Goal: Information Seeking & Learning: Find specific fact

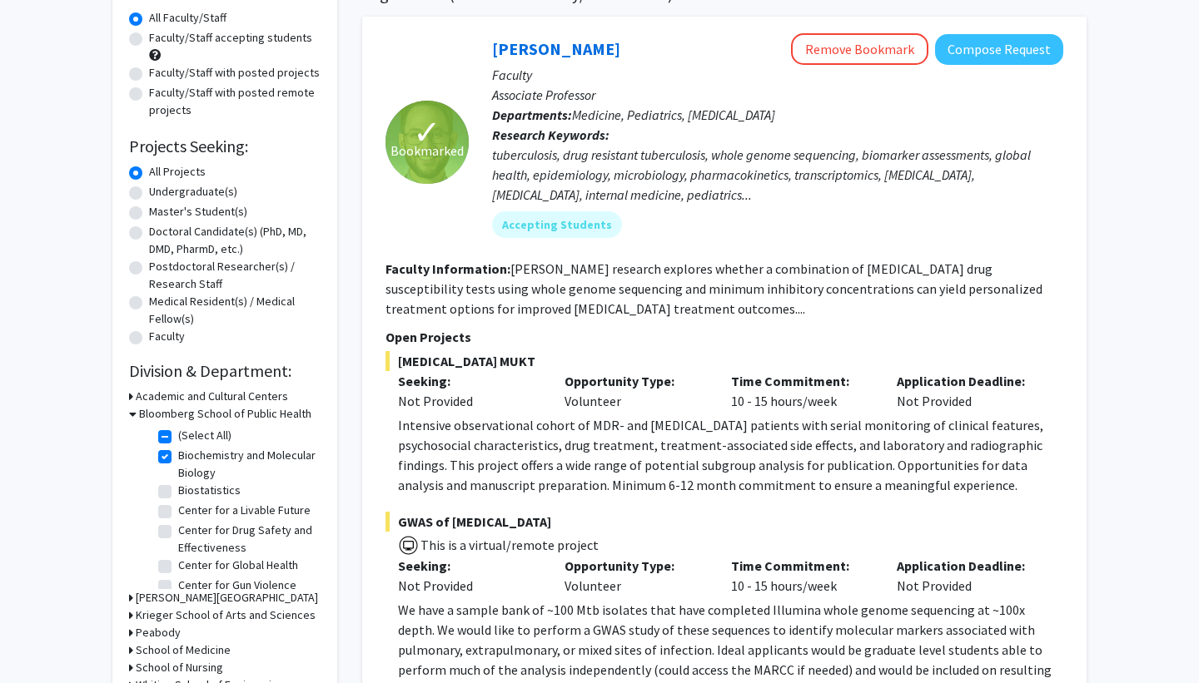
scroll to position [167, 0]
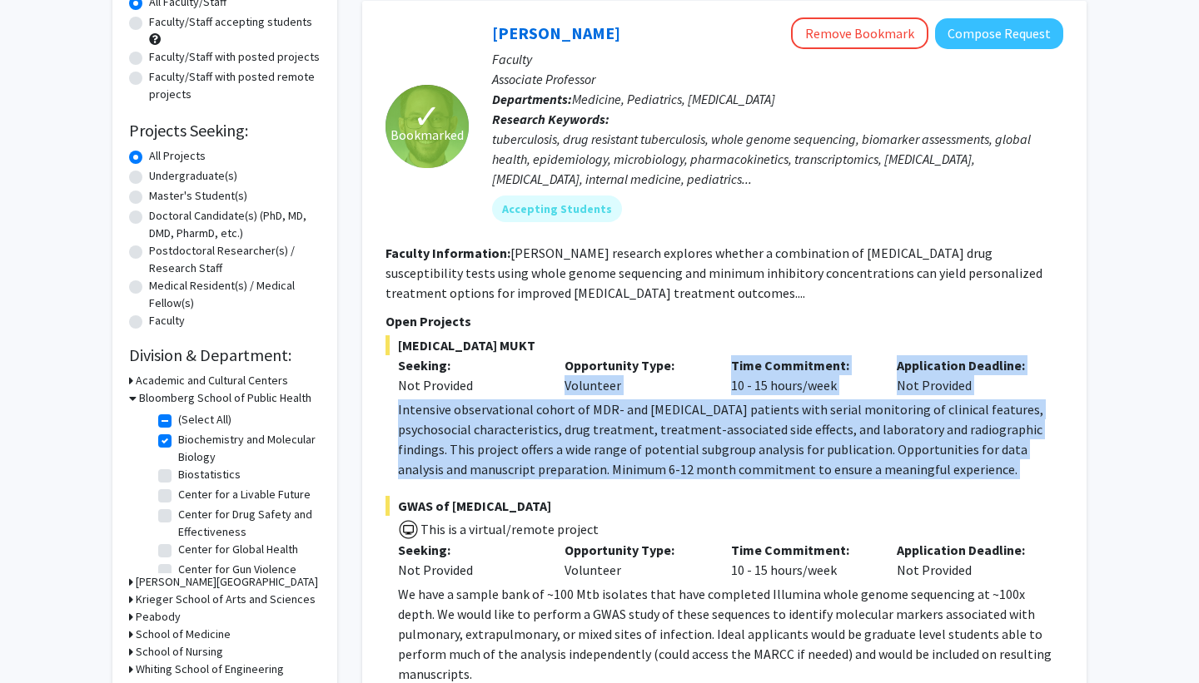
drag, startPoint x: 718, startPoint y: 490, endPoint x: 716, endPoint y: 355, distance: 135.7
click at [717, 356] on fg-project-list "[MEDICAL_DATA] MUKT Seeking: Not Provided Opportunity Type: Volunteer Time Comm…" at bounding box center [724, 623] width 678 height 576
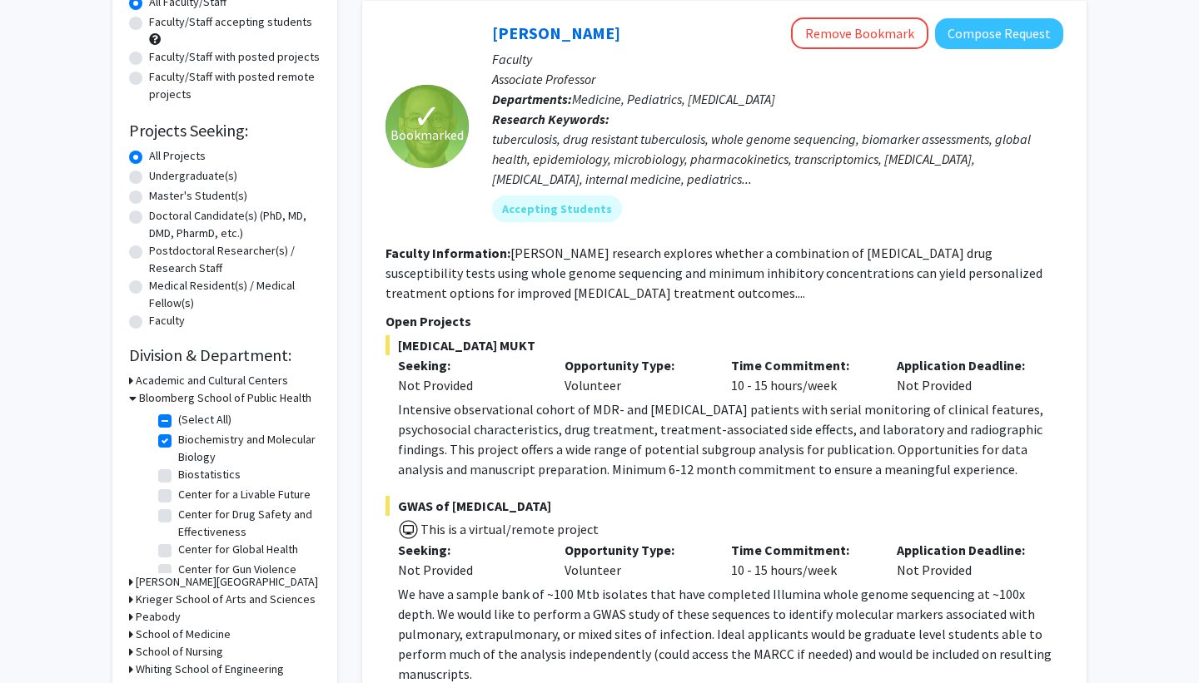
click at [716, 355] on div "Opportunity Type: Volunteer" at bounding box center [635, 375] width 166 height 40
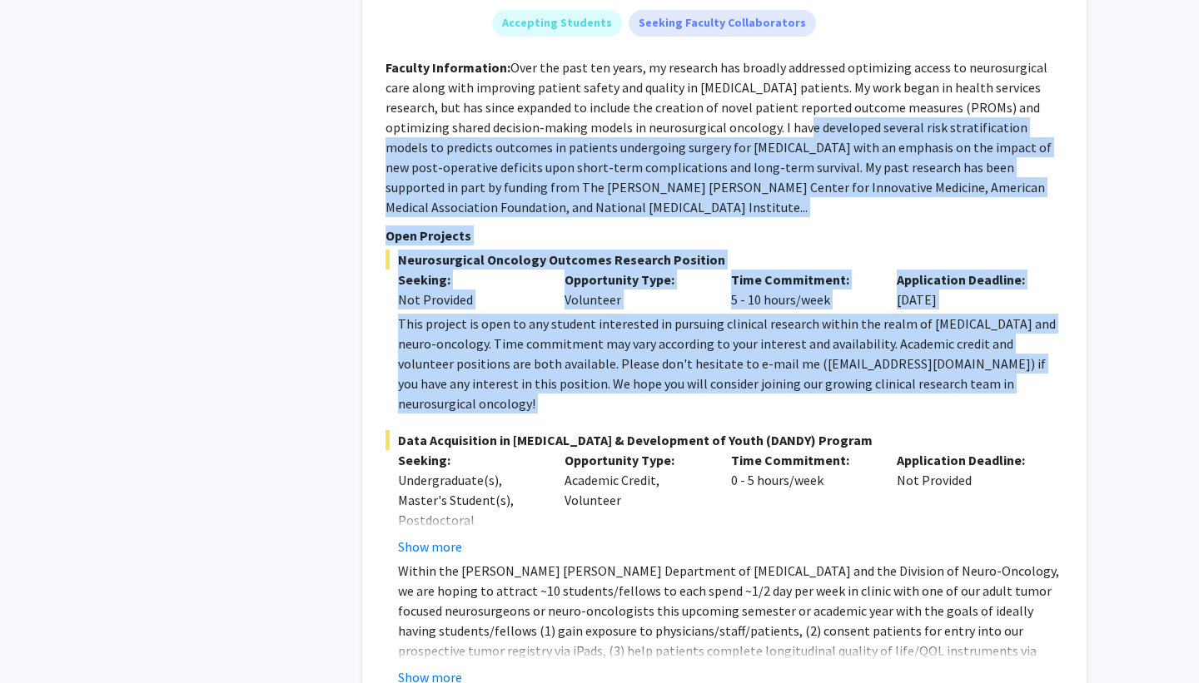
drag, startPoint x: 716, startPoint y: 355, endPoint x: 716, endPoint y: 91, distance: 263.9
click at [716, 91] on fg-search-faculty "[PERSON_NAME] Bookmark Compose Request Faculty Assistant Professor Departments:…" at bounding box center [724, 236] width 678 height 902
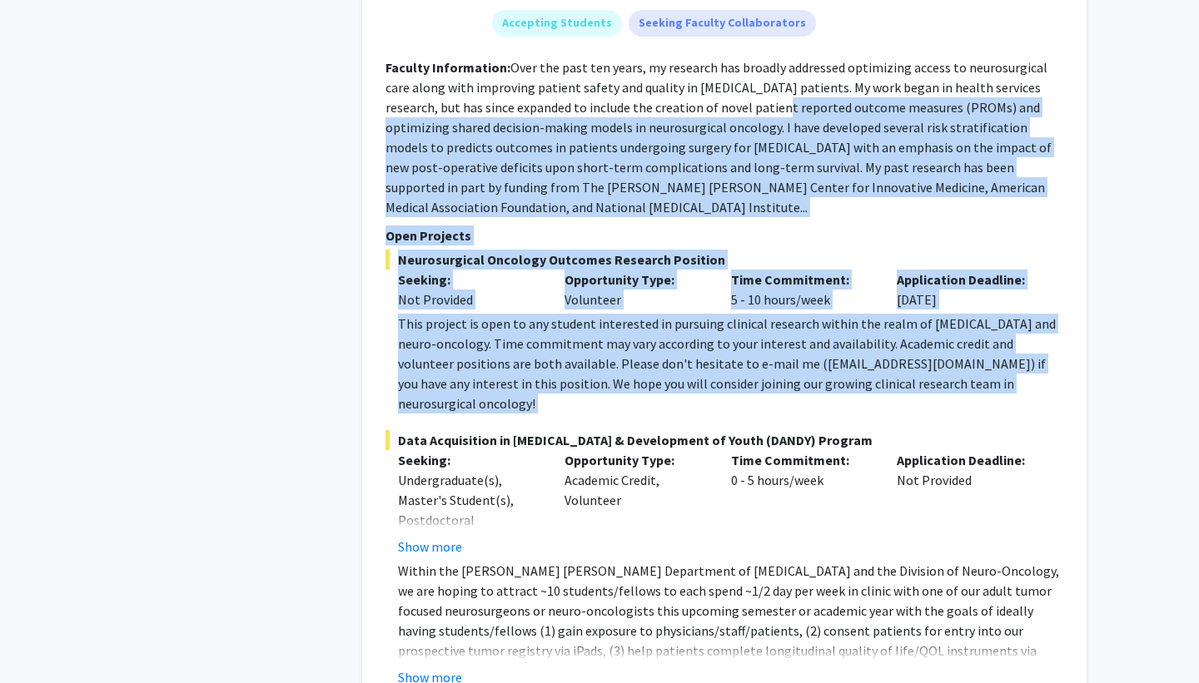
click at [716, 91] on fg-read-more "Over the past ten years, my research has broadly addressed optimizing access to…" at bounding box center [718, 137] width 666 height 157
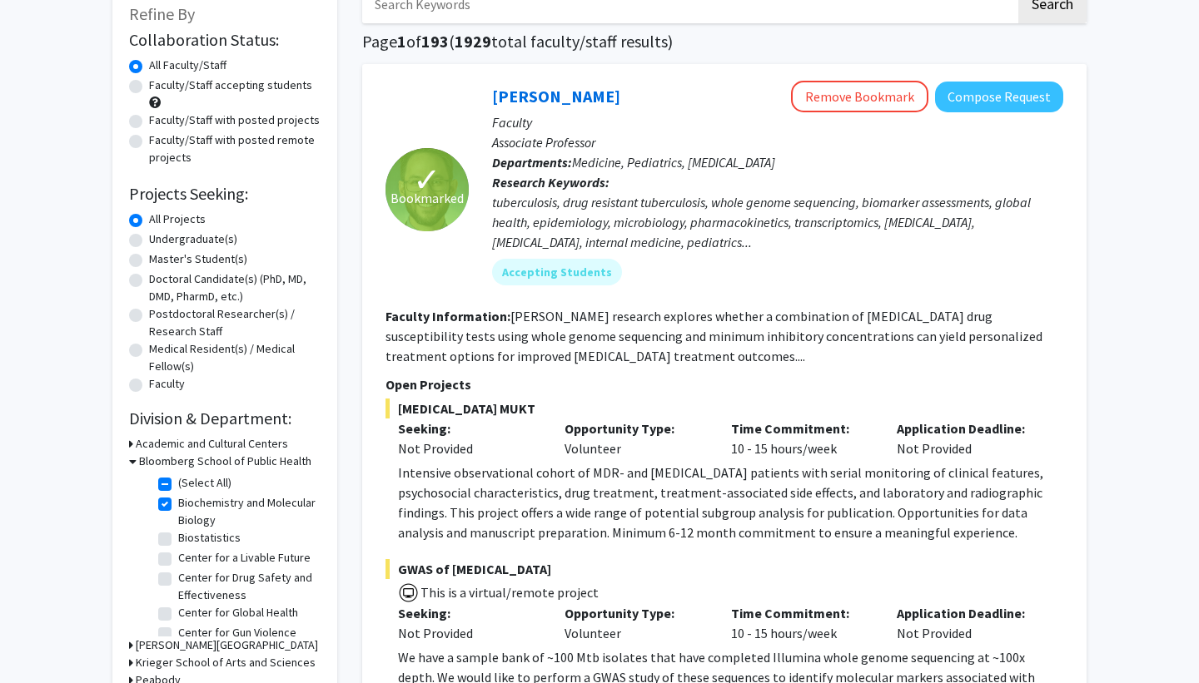
scroll to position [0, 0]
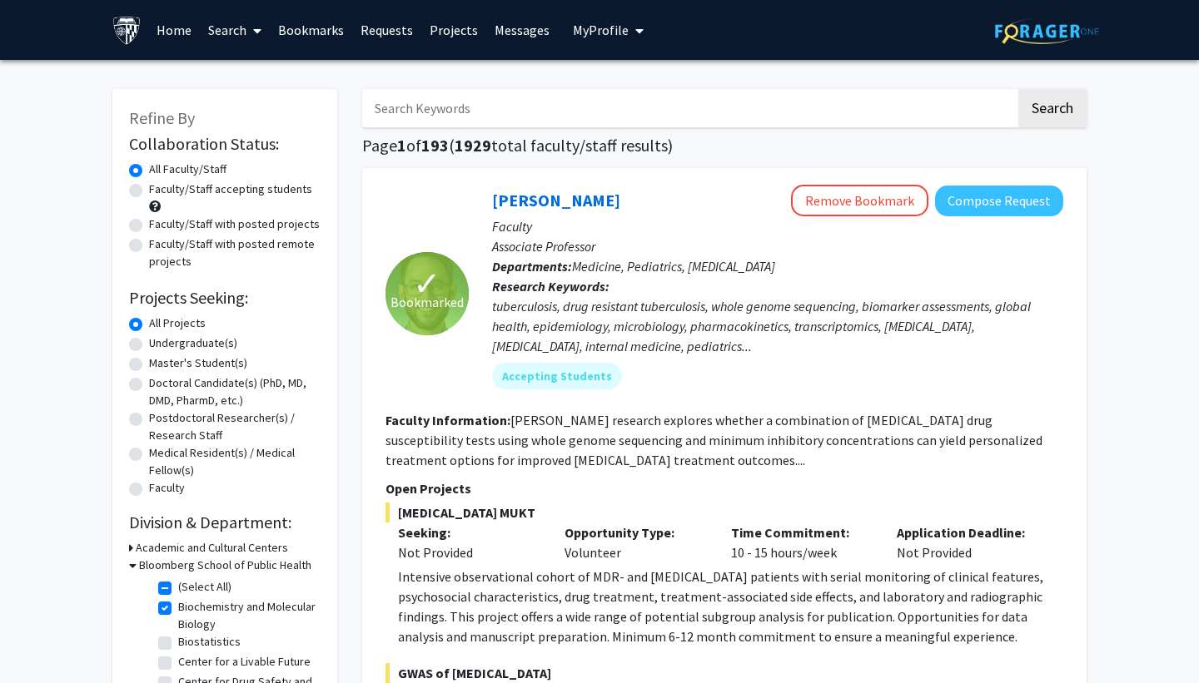
click at [236, 44] on link "Search" at bounding box center [235, 30] width 70 height 58
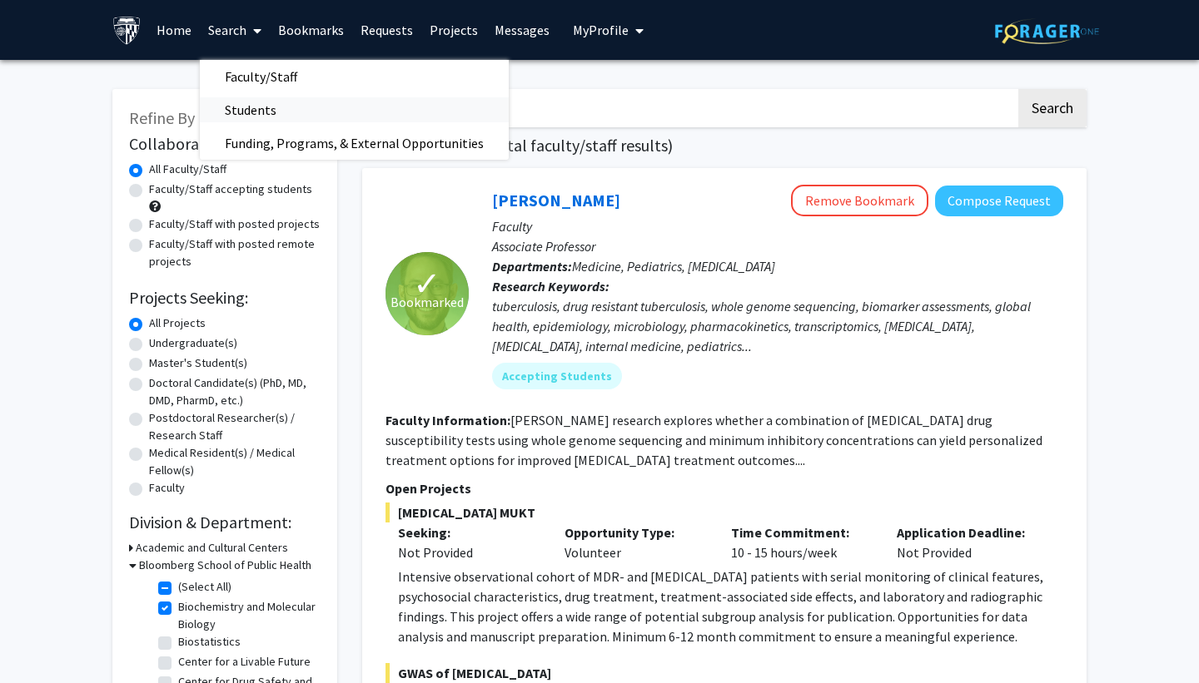
click at [261, 107] on span "Students" at bounding box center [251, 109] width 102 height 33
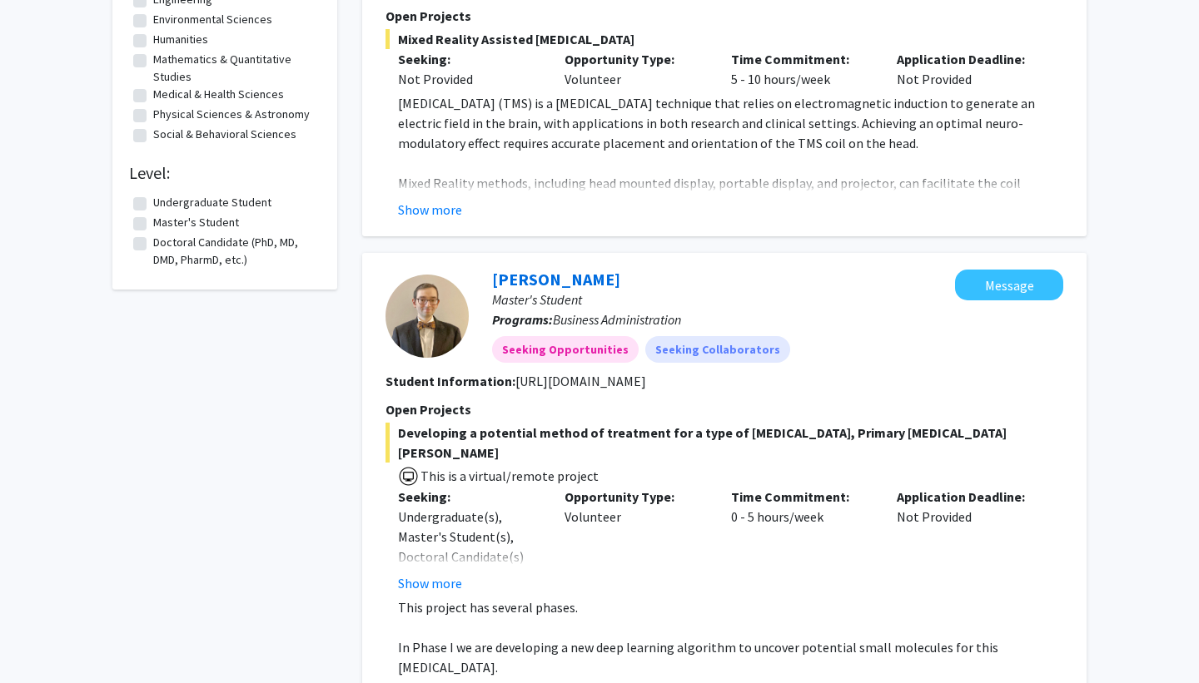
scroll to position [432, 0]
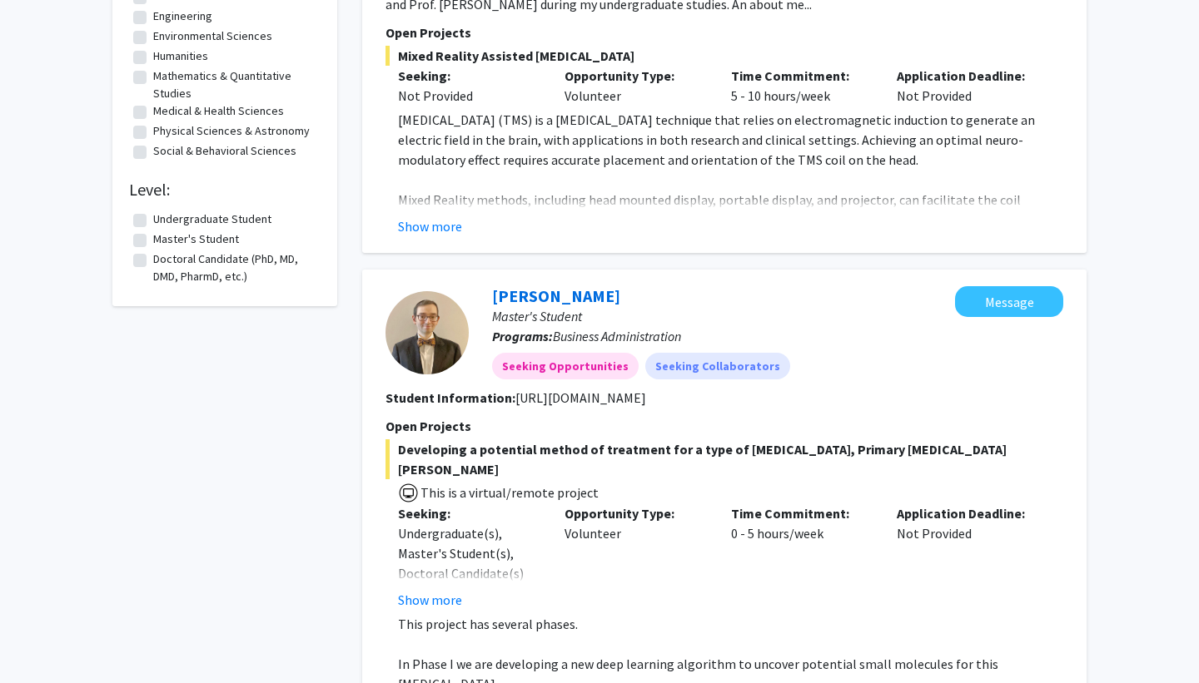
click at [231, 216] on label "Undergraduate Student" at bounding box center [212, 219] width 118 height 17
click at [164, 216] on input "Undergraduate Student" at bounding box center [158, 216] width 11 height 11
checkbox input "true"
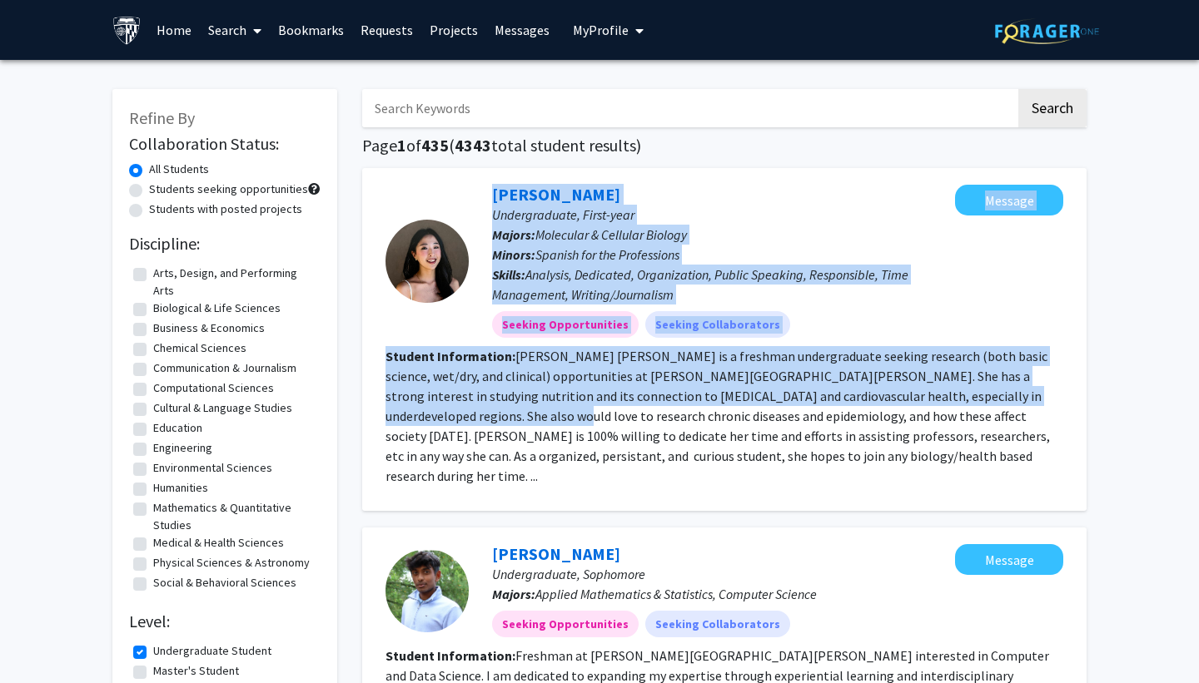
drag, startPoint x: 357, startPoint y: 300, endPoint x: 357, endPoint y: 422, distance: 122.4
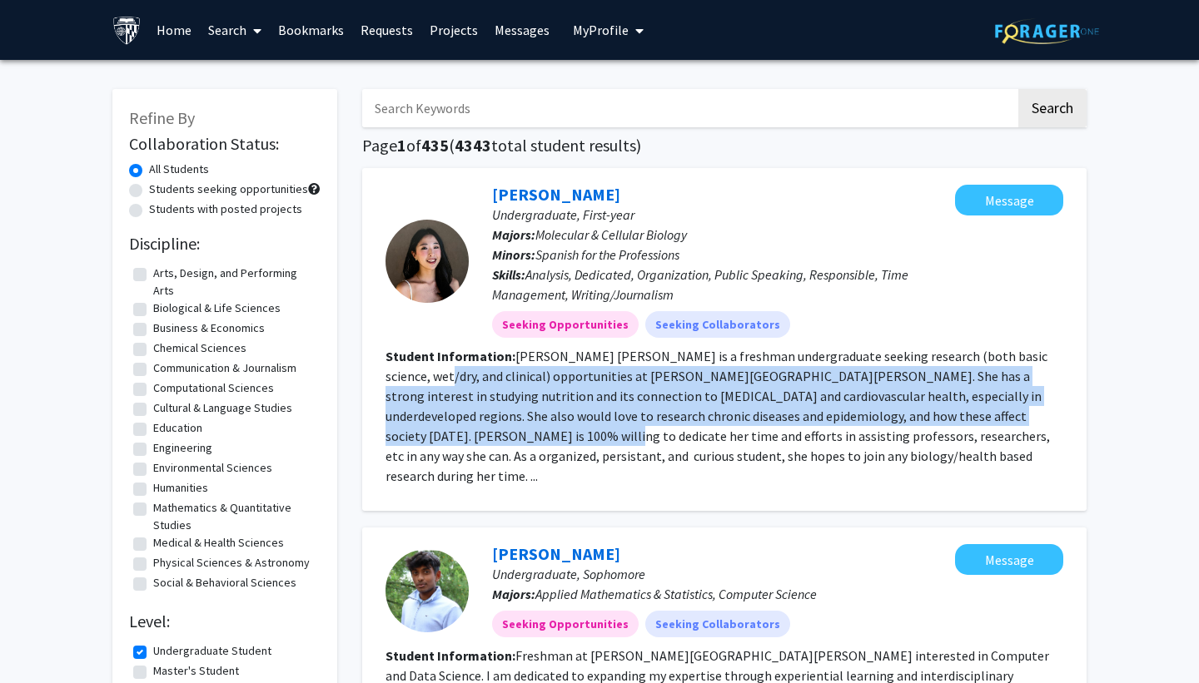
drag, startPoint x: 357, startPoint y: 445, endPoint x: 357, endPoint y: 373, distance: 71.6
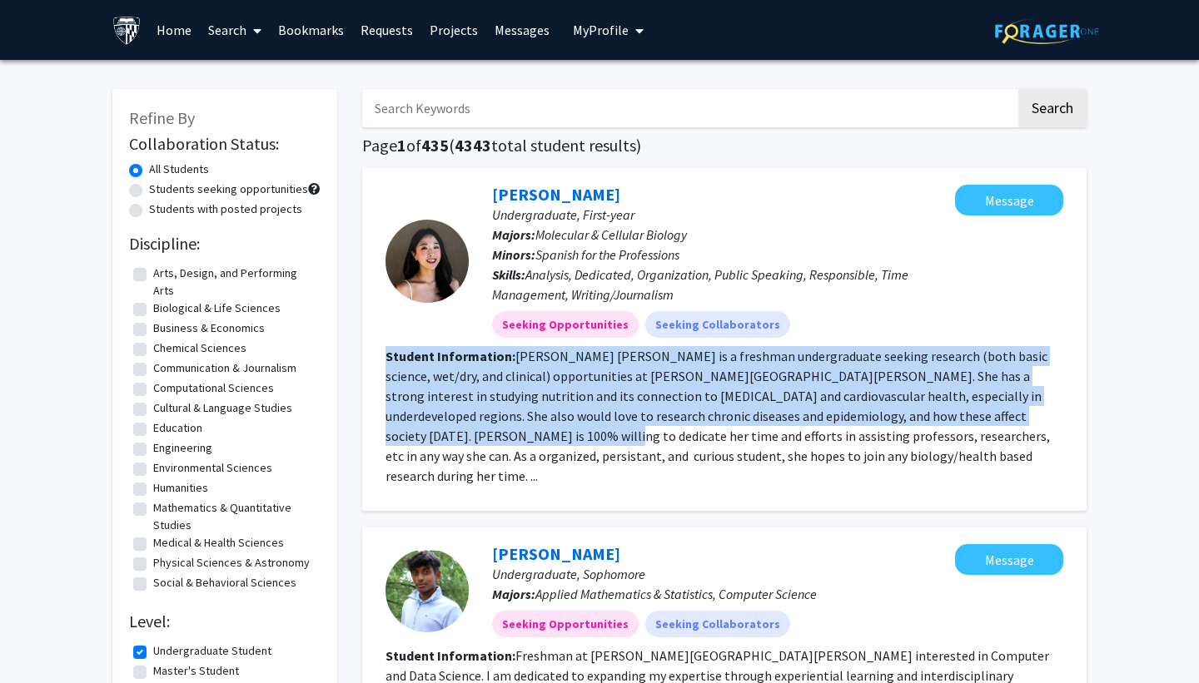
drag, startPoint x: 358, startPoint y: 360, endPoint x: 358, endPoint y: 447, distance: 86.6
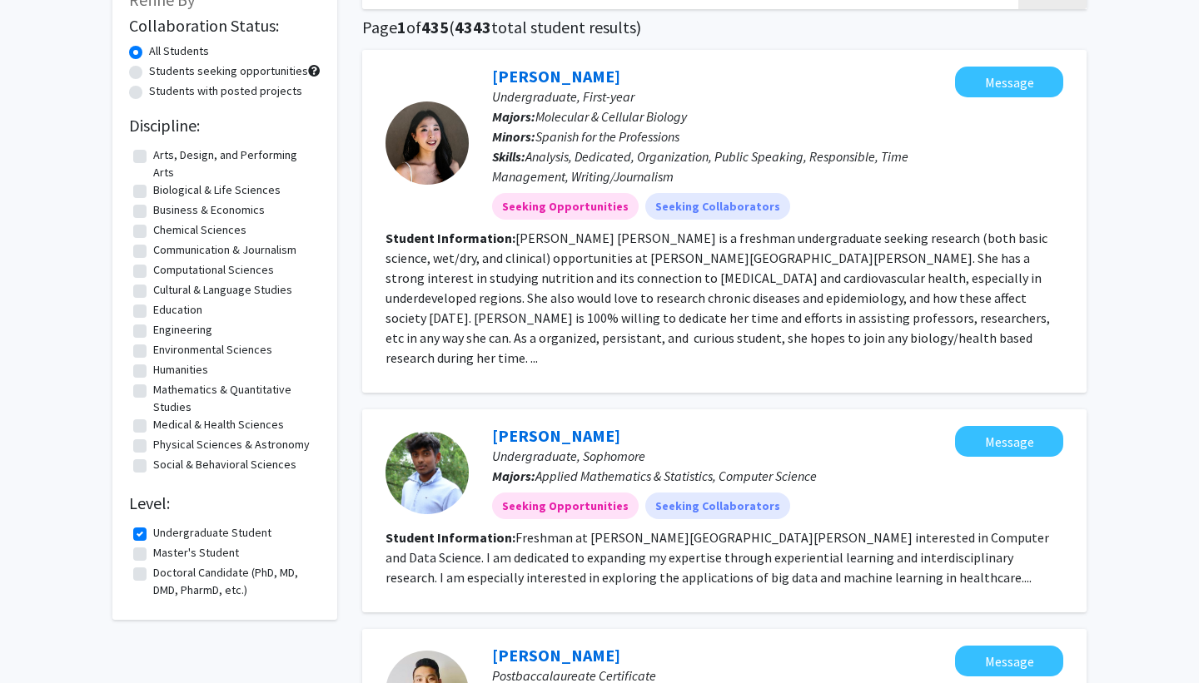
scroll to position [121, 0]
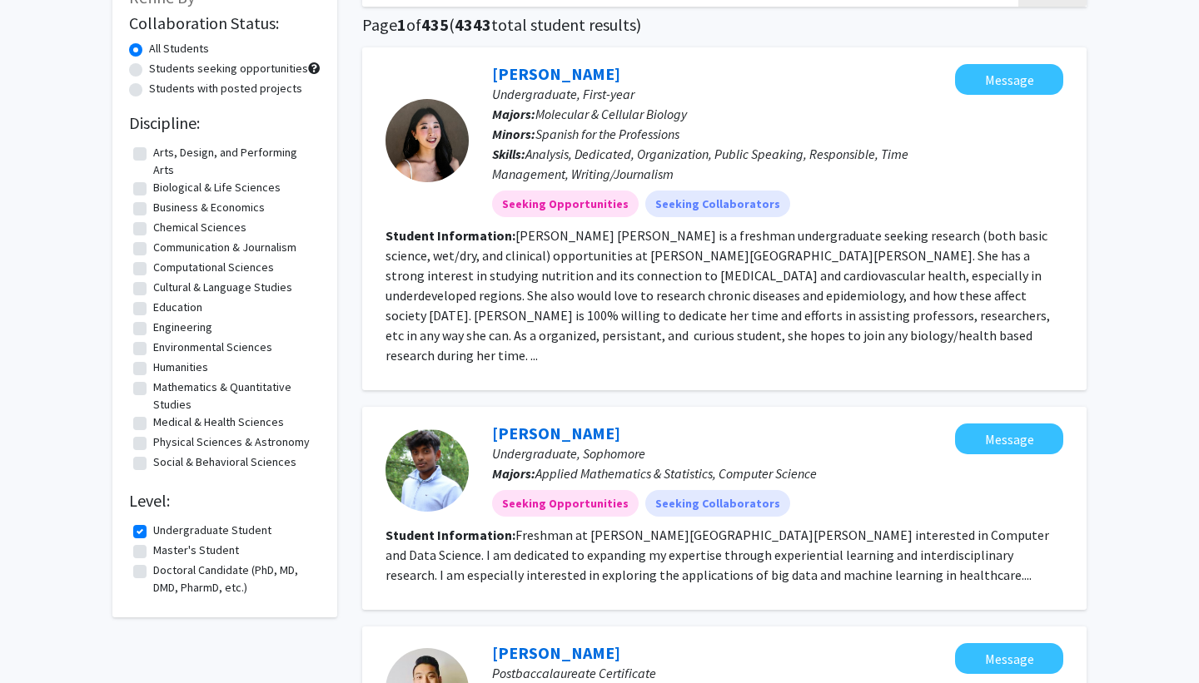
drag, startPoint x: 326, startPoint y: 330, endPoint x: 326, endPoint y: 248, distance: 81.6
click at [326, 248] on div "Refine By Collaboration Status: All Students Students seeking opportunities Stu…" at bounding box center [224, 292] width 225 height 649
drag, startPoint x: 344, startPoint y: 244, endPoint x: 344, endPoint y: 340, distance: 96.6
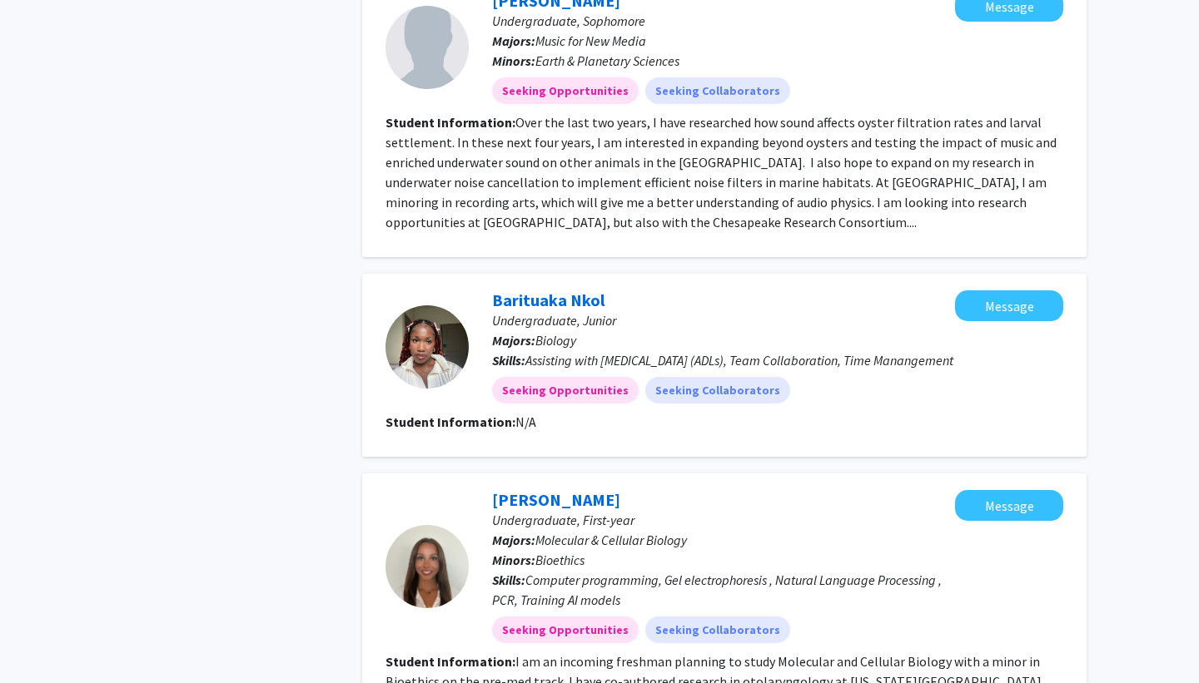
scroll to position [2569, 0]
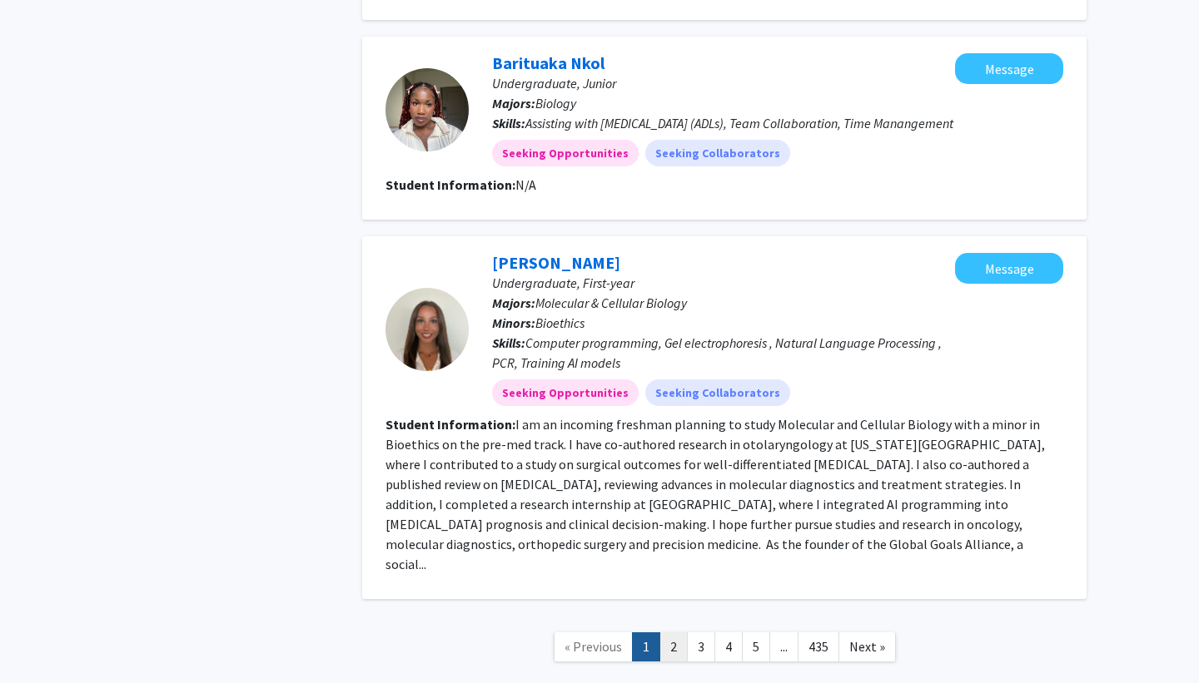
click at [679, 633] on link "2" at bounding box center [673, 647] width 28 height 29
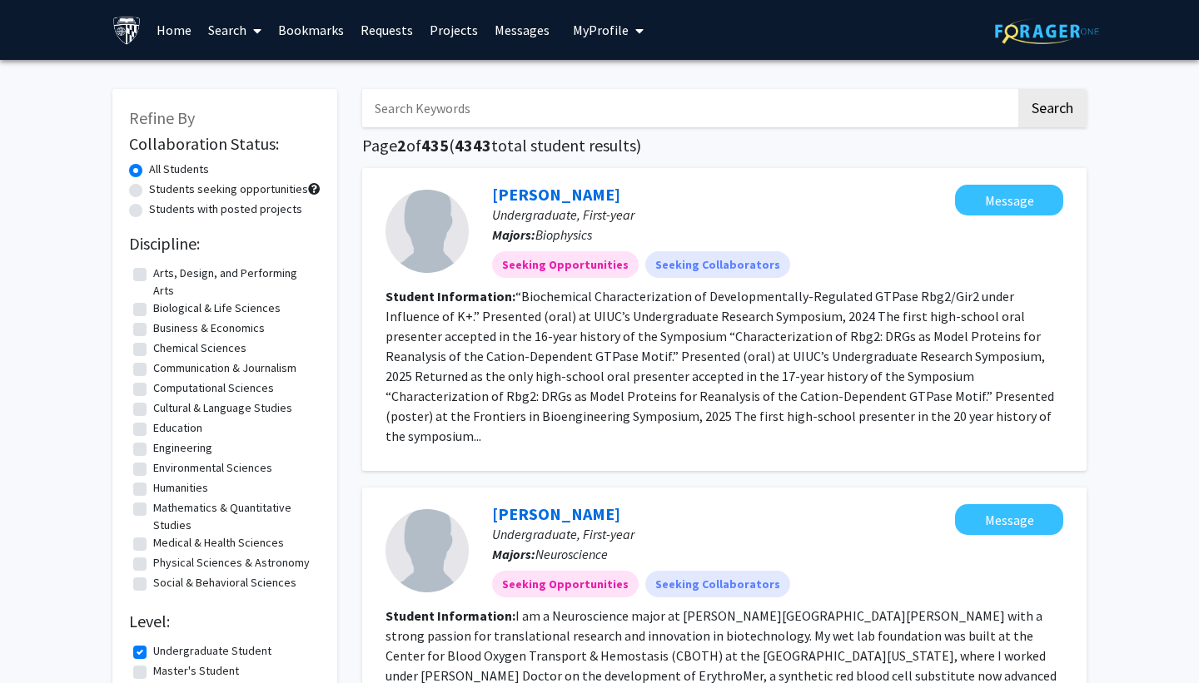
scroll to position [449, 0]
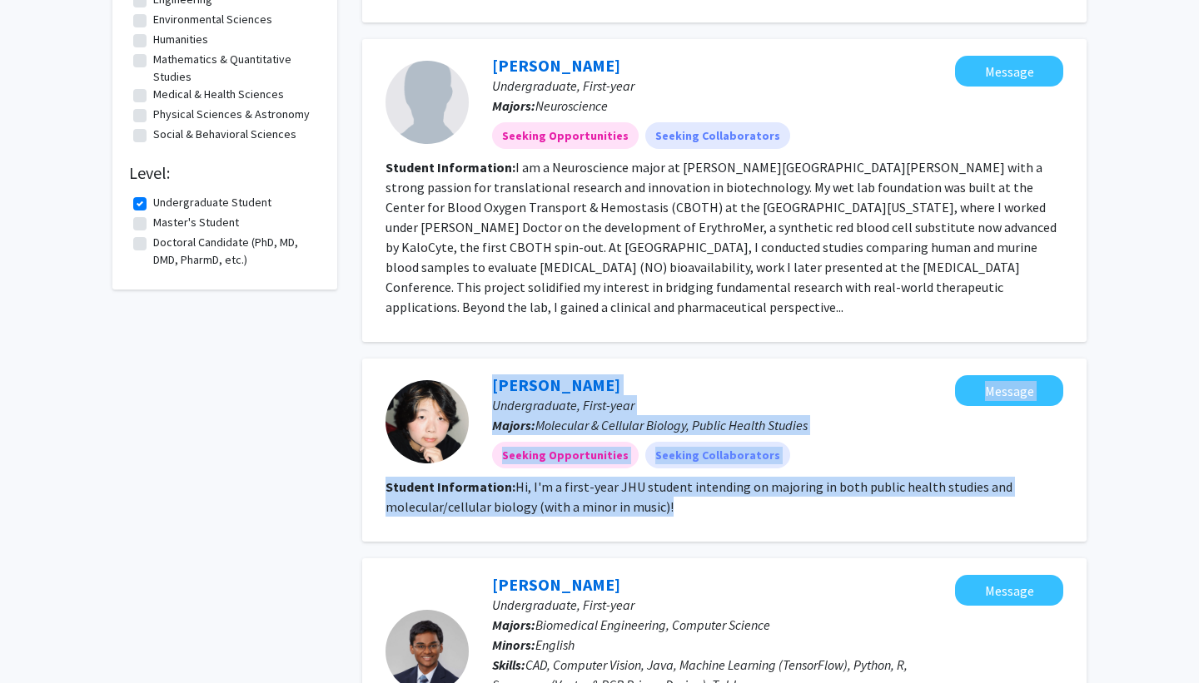
drag, startPoint x: 365, startPoint y: 506, endPoint x: 365, endPoint y: 324, distance: 182.3
click at [365, 359] on div "[PERSON_NAME], First-year Majors: Molecular & Cellular Biology, Public Health S…" at bounding box center [724, 450] width 724 height 183
drag, startPoint x: 365, startPoint y: 324, endPoint x: 365, endPoint y: 495, distance: 171.5
click at [365, 495] on div "[PERSON_NAME], First-year Majors: Molecular & Cellular Biology, Public Health S…" at bounding box center [724, 450] width 724 height 183
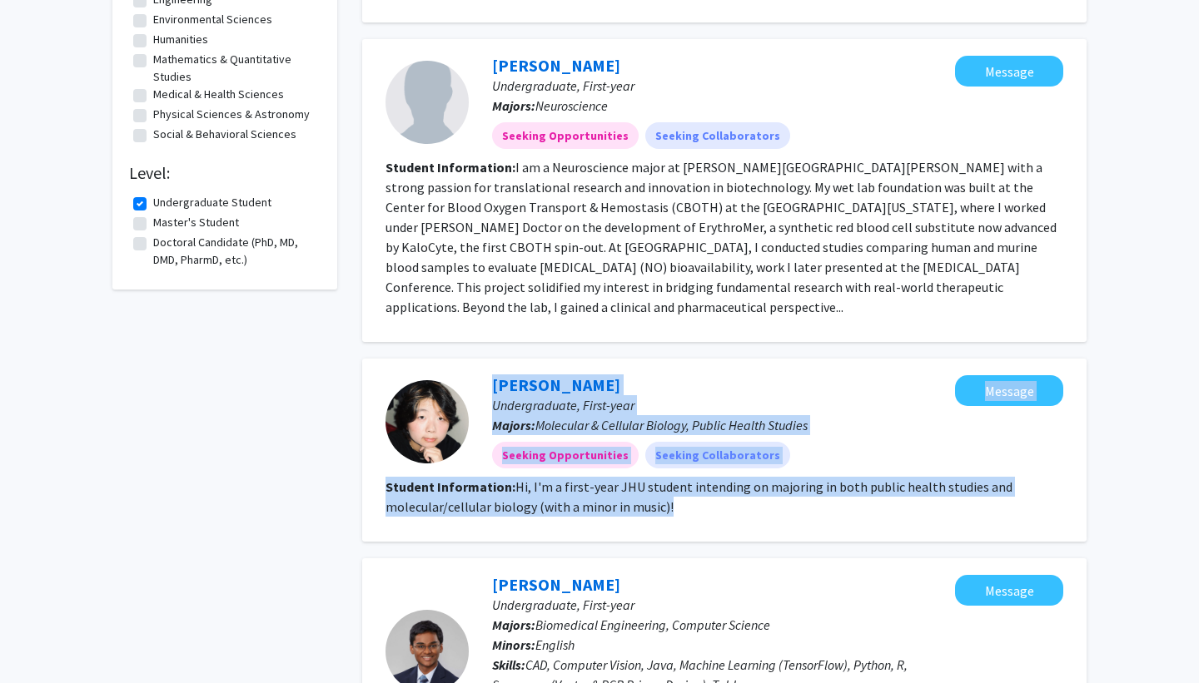
click at [365, 495] on div "[PERSON_NAME], First-year Majors: Molecular & Cellular Biology, Public Health S…" at bounding box center [724, 450] width 724 height 183
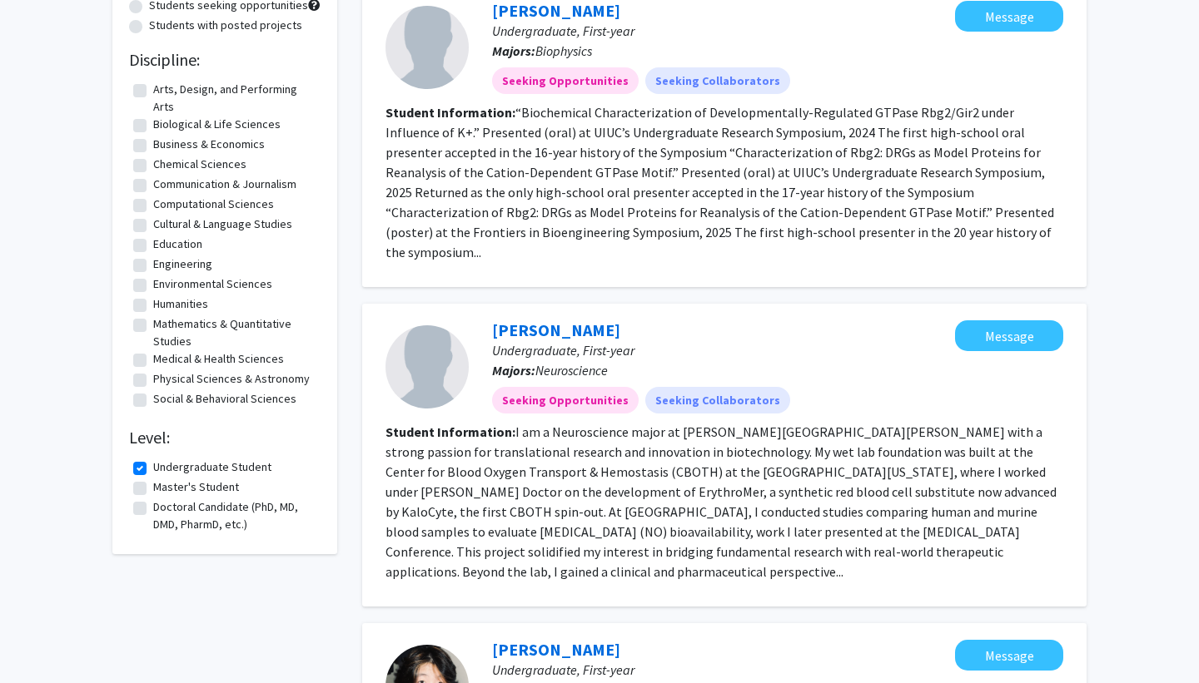
scroll to position [0, 0]
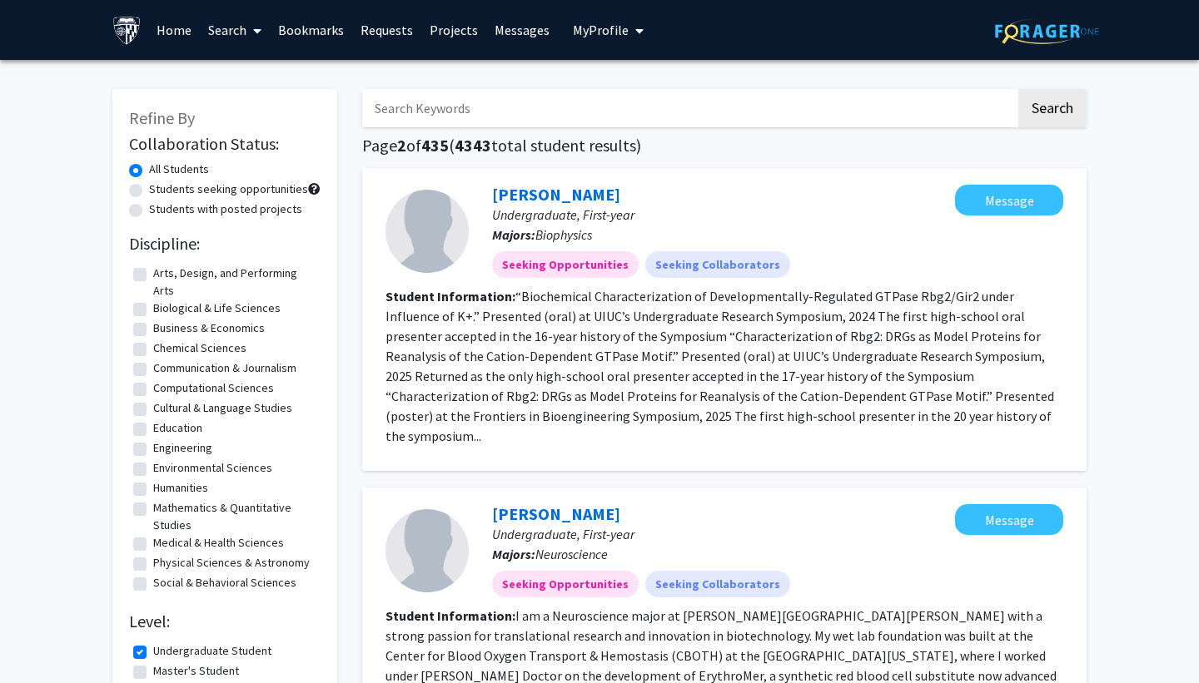
click at [573, 114] on input "Search Keywords" at bounding box center [689, 108] width 654 height 38
type input "[PERSON_NAME]"
click at [1018, 89] on button "Search" at bounding box center [1052, 108] width 68 height 38
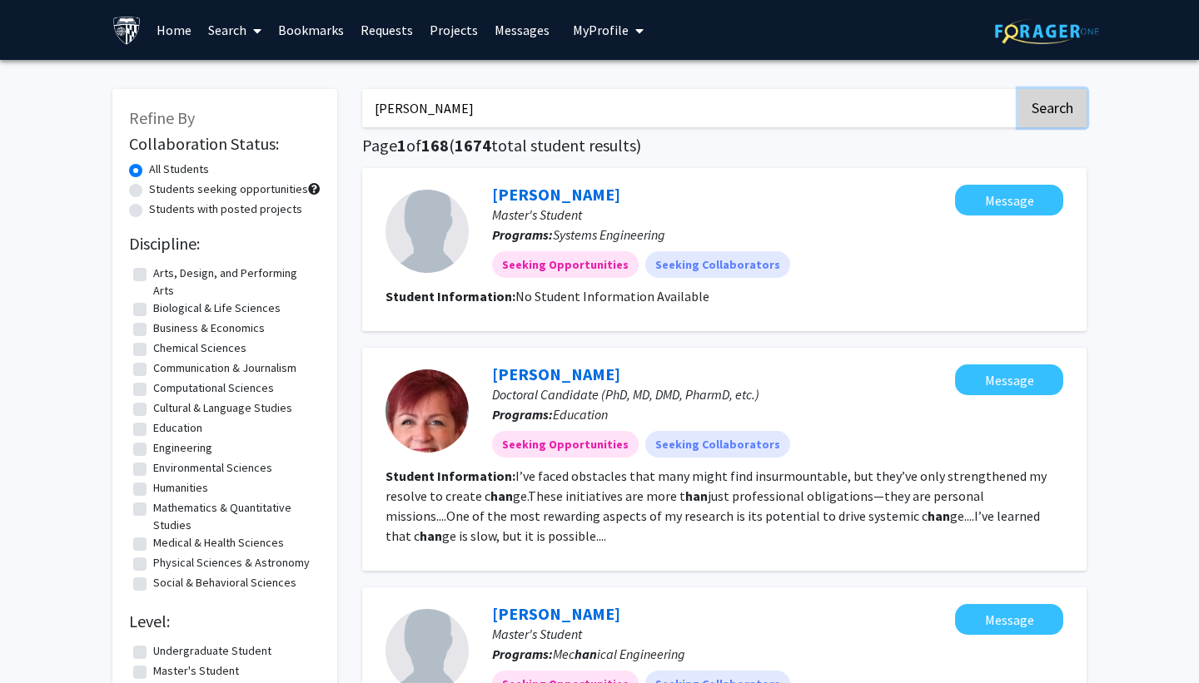
click at [1032, 112] on button "Search" at bounding box center [1052, 108] width 68 height 38
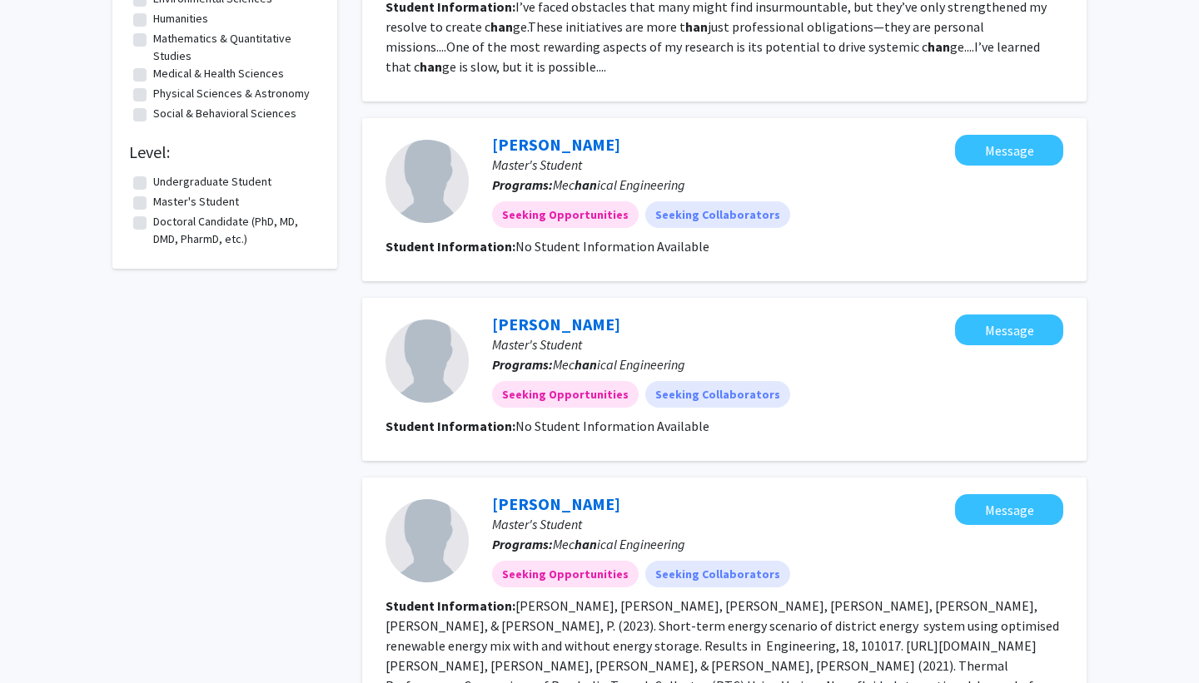
click at [242, 182] on label "Undergraduate Student" at bounding box center [212, 181] width 118 height 17
click at [164, 182] on input "Undergraduate Student" at bounding box center [158, 178] width 11 height 11
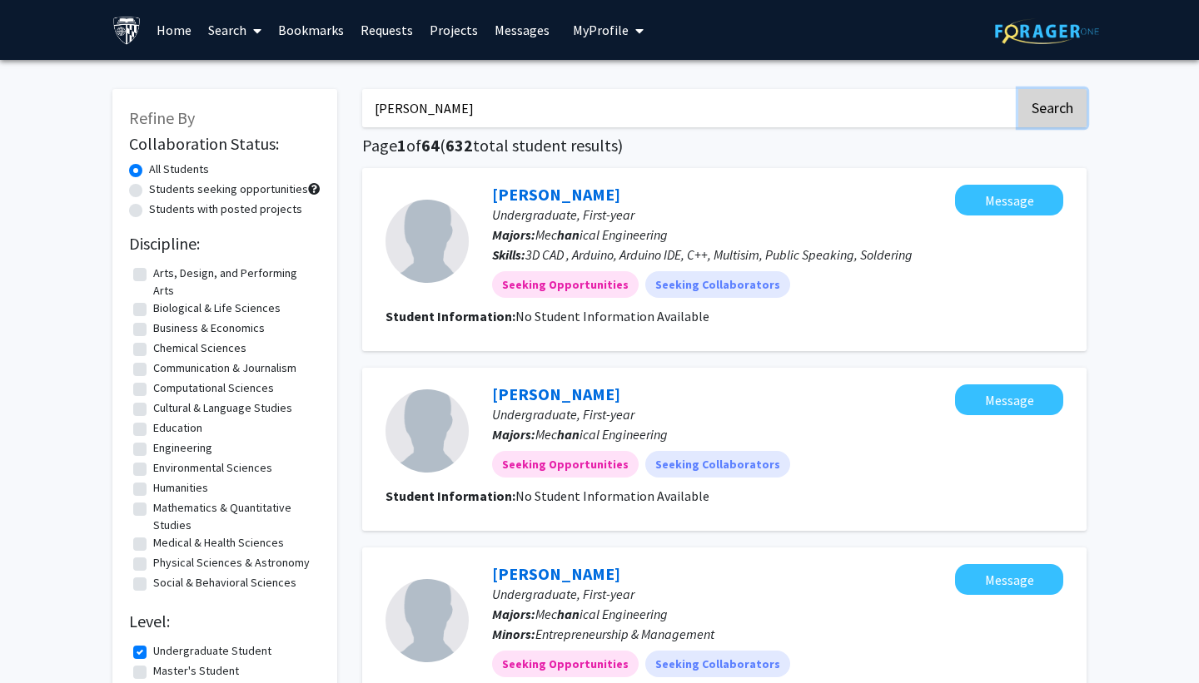
click at [1050, 102] on button "Search" at bounding box center [1052, 108] width 68 height 38
checkbox input "false"
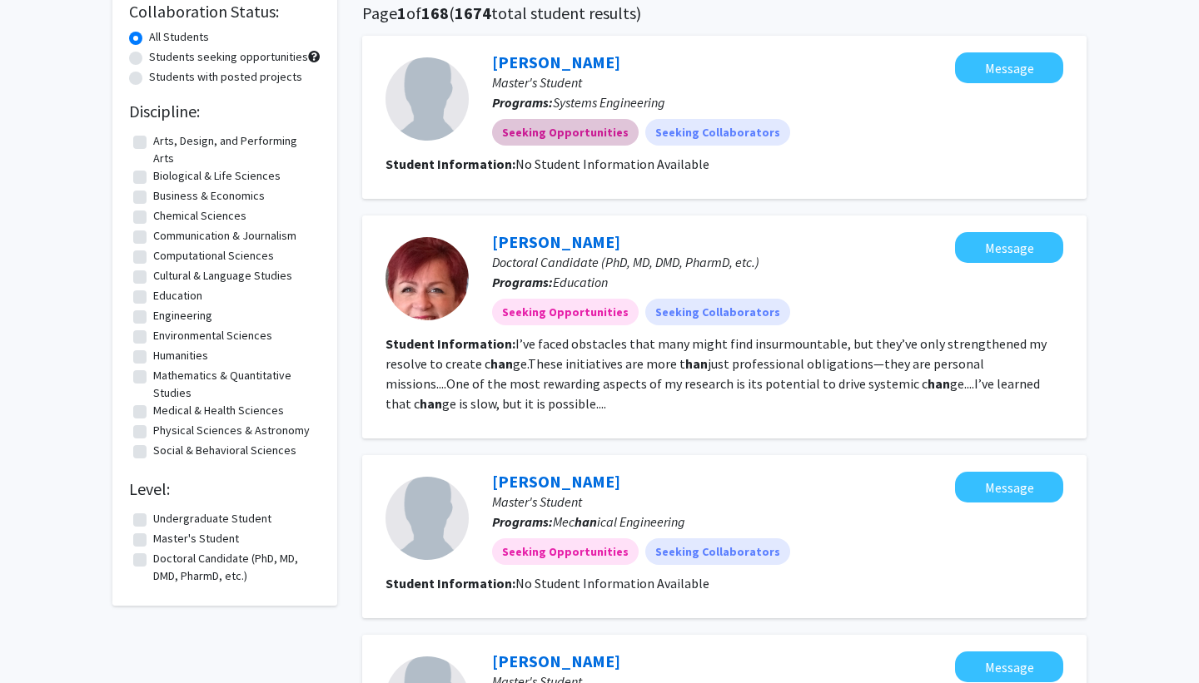
scroll to position [147, 0]
